Goal: Check status

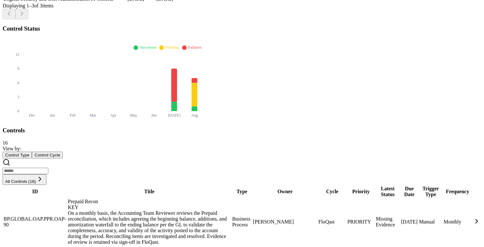
scroll to position [245, 0]
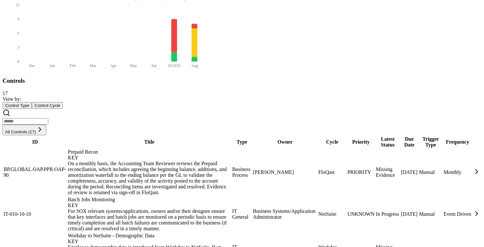
scroll to position [364, 0]
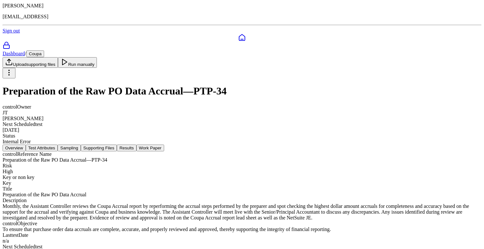
click at [58, 145] on button "Test Attributes" at bounding box center [42, 148] width 32 height 7
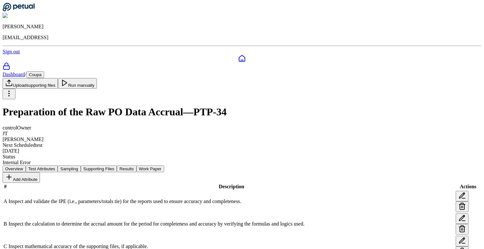
click at [164, 160] on div "Internal Error" at bounding box center [242, 163] width 479 height 6
click at [81, 166] on button "Sampling" at bounding box center [69, 169] width 23 height 7
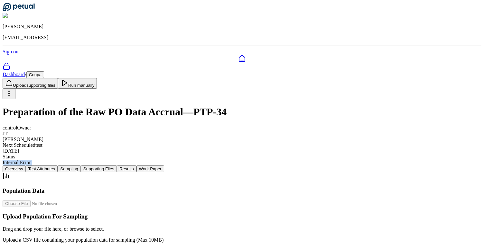
click at [117, 166] on button "Supporting Files" at bounding box center [99, 169] width 36 height 7
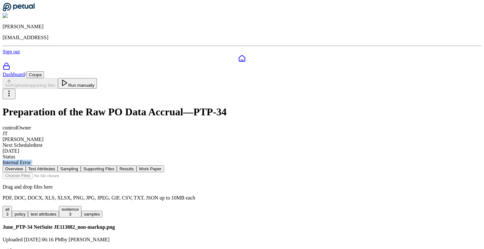
click at [81, 166] on button "Sampling" at bounding box center [69, 169] width 23 height 7
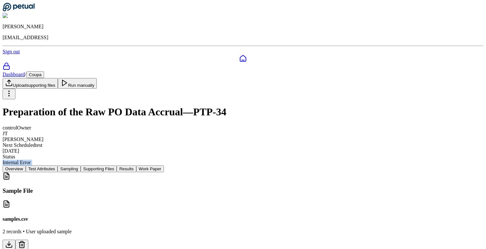
click at [97, 78] on button "Run manually" at bounding box center [77, 83] width 39 height 11
click at [97, 106] on h1 "Preparation of the Raw PO Data Accrual — PTP-34" at bounding box center [243, 112] width 481 height 12
drag, startPoint x: 69, startPoint y: 79, endPoint x: 81, endPoint y: 79, distance: 11.9
click at [43, 137] on span "[PERSON_NAME]" at bounding box center [23, 139] width 41 height 5
click at [123, 142] on div "Next Scheduled test" at bounding box center [243, 145] width 481 height 6
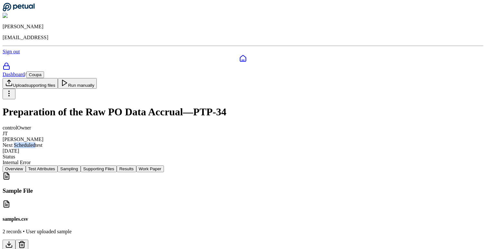
click at [123, 142] on div "Next Scheduled test" at bounding box center [243, 145] width 481 height 6
click at [139, 106] on h1 "Preparation of the Raw PO Data Accrual — PTP-34" at bounding box center [243, 112] width 481 height 12
click at [172, 106] on h1 "Preparation of the Raw PO Data Accrual — PTP-34" at bounding box center [243, 112] width 481 height 12
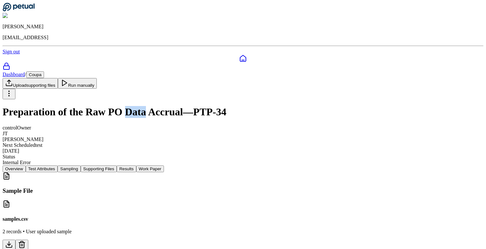
click at [172, 106] on h1 "Preparation of the Raw PO Data Accrual — PTP-34" at bounding box center [243, 112] width 481 height 12
click at [200, 106] on h1 "Preparation of the Raw PO Data Accrual — PTP-34" at bounding box center [243, 112] width 481 height 12
click at [251, 106] on h1 "Preparation of the Raw PO Data Accrual — PTP-34" at bounding box center [243, 112] width 481 height 12
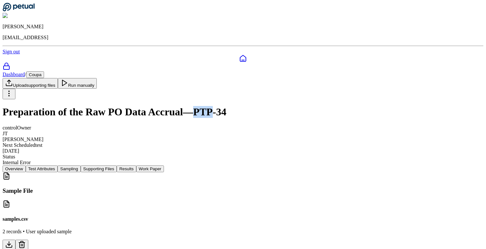
click at [136, 166] on button "Results" at bounding box center [126, 169] width 19 height 7
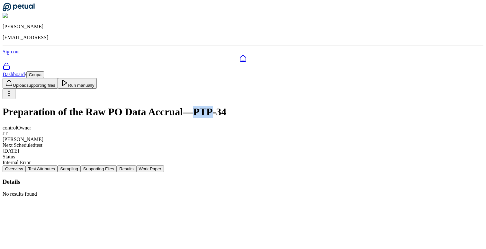
click at [58, 166] on button "Test Attributes" at bounding box center [42, 169] width 32 height 7
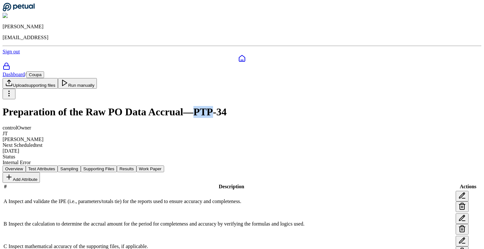
click at [81, 166] on button "Sampling" at bounding box center [69, 169] width 23 height 7
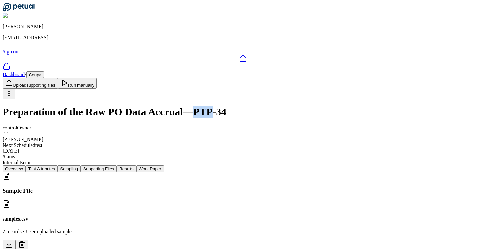
click at [58, 166] on button "Test Attributes" at bounding box center [42, 169] width 32 height 7
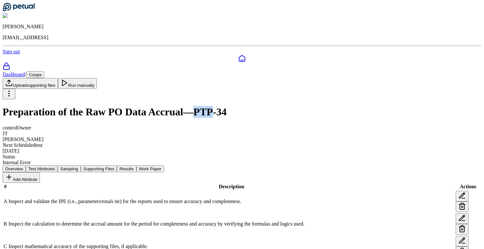
click at [81, 166] on button "Sampling" at bounding box center [69, 169] width 23 height 7
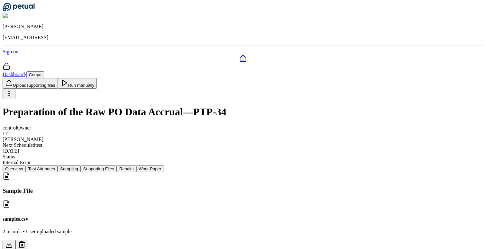
click at [141, 229] on p "2 records • User uploaded sample" at bounding box center [243, 232] width 481 height 6
